Goal: Information Seeking & Learning: Learn about a topic

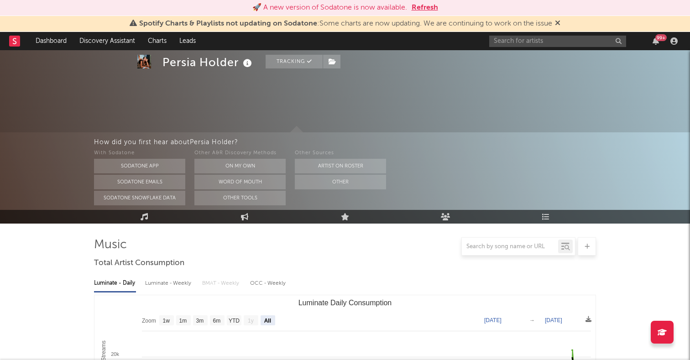
select select "All"
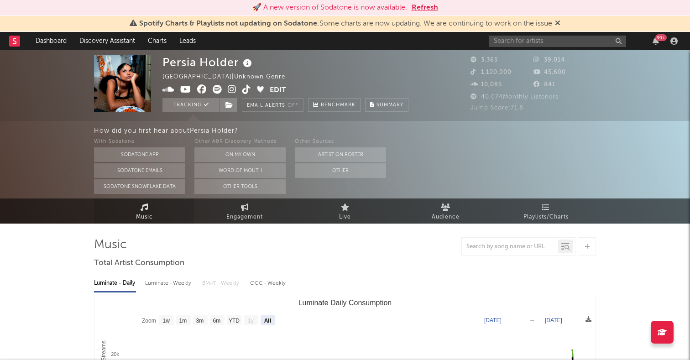
click at [147, 217] on span "Music" at bounding box center [144, 217] width 17 height 11
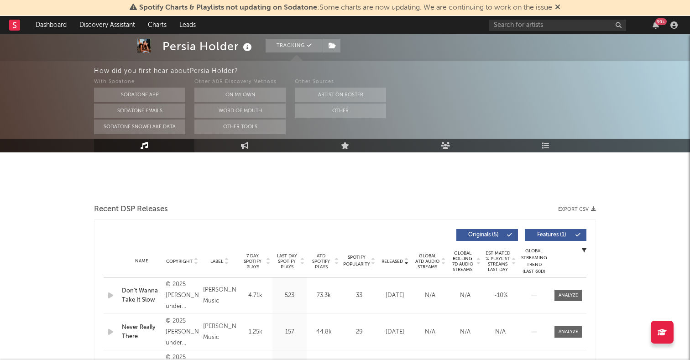
select select "6m"
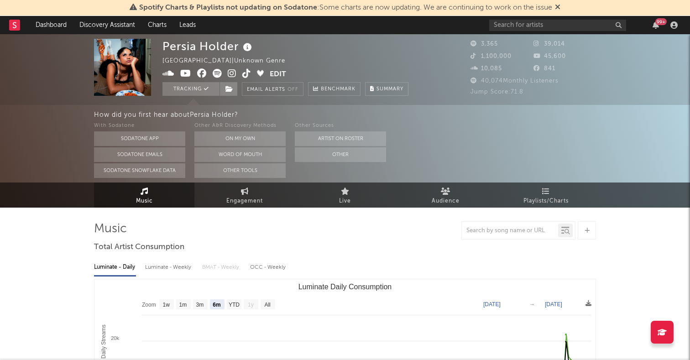
click at [216, 73] on icon at bounding box center [217, 73] width 9 height 9
click at [523, 23] on input "text" at bounding box center [557, 25] width 137 height 11
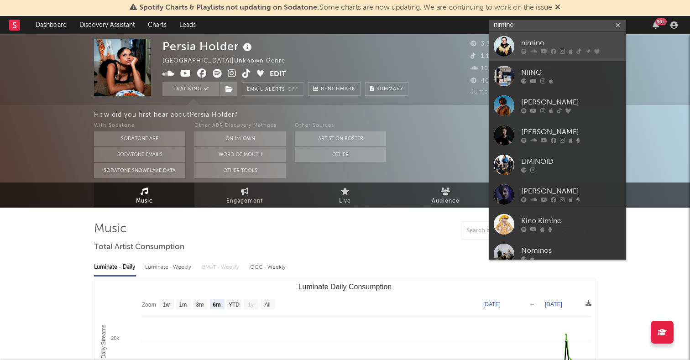
type input "nimino"
click at [500, 44] on div at bounding box center [504, 46] width 21 height 21
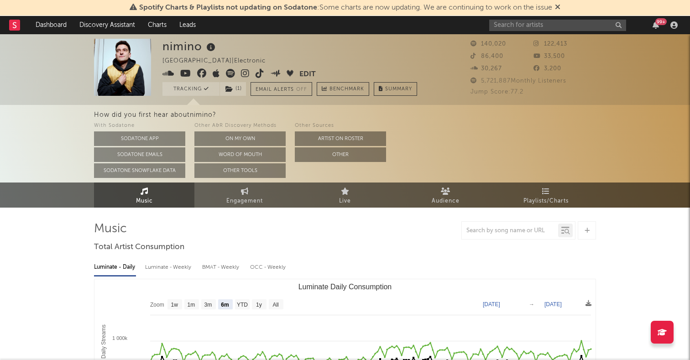
scroll to position [29, 0]
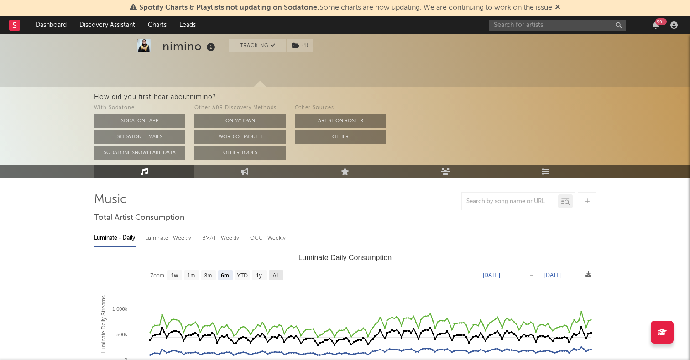
click at [274, 273] on text "All" at bounding box center [276, 276] width 6 height 6
select select "All"
type input "2021-03-31"
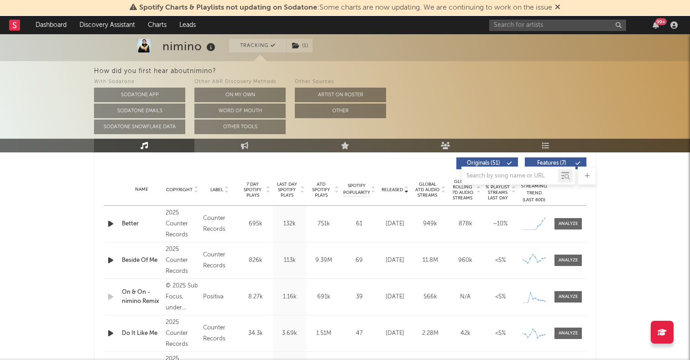
scroll to position [371, 0]
